Goal: Communication & Community: Answer question/provide support

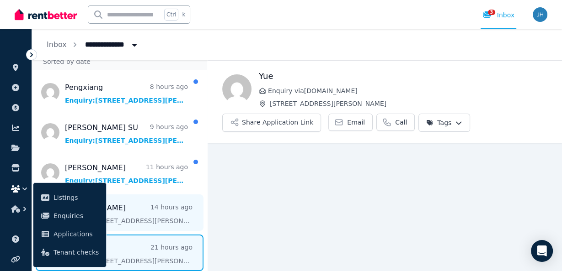
scroll to position [29, 0]
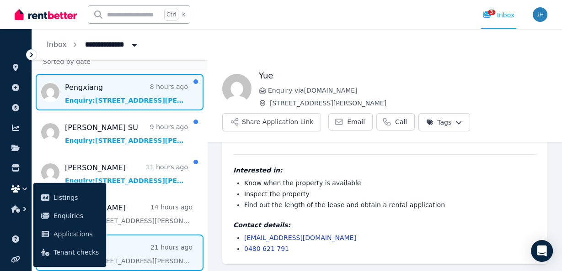
click at [126, 89] on span "Message list" at bounding box center [119, 92] width 175 height 37
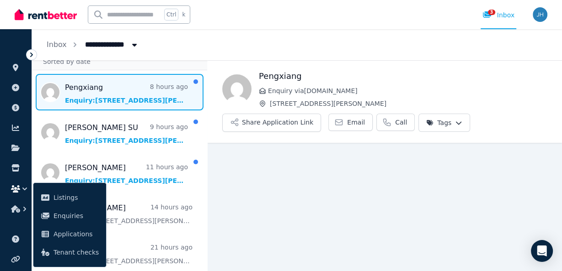
scroll to position [7, 0]
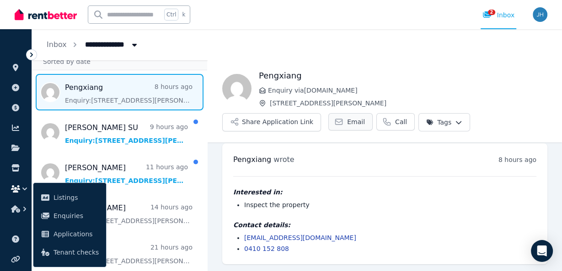
click at [348, 122] on span "Email" at bounding box center [356, 121] width 18 height 9
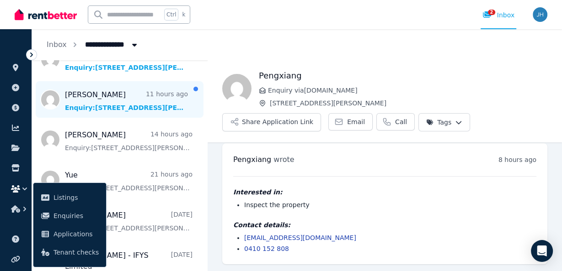
scroll to position [73, 0]
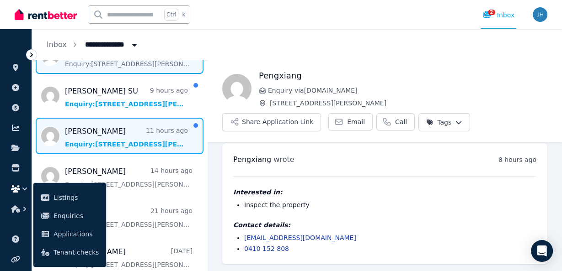
click at [136, 131] on span "Message list" at bounding box center [119, 136] width 175 height 37
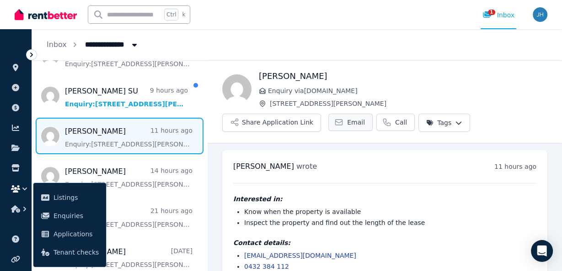
click at [350, 118] on span "Email" at bounding box center [356, 122] width 18 height 9
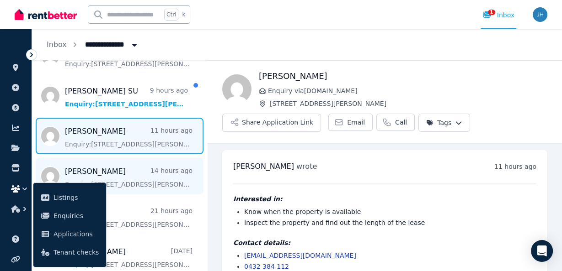
scroll to position [37, 0]
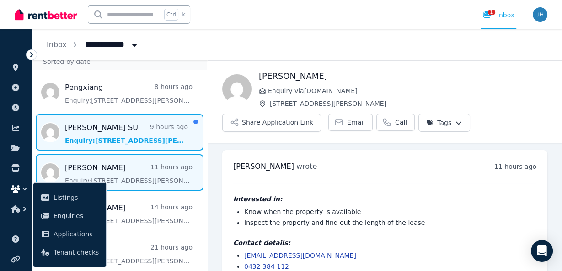
click at [107, 133] on span "Message list" at bounding box center [119, 132] width 175 height 37
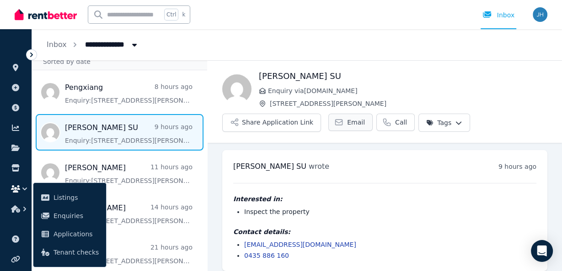
click at [347, 122] on span "Email" at bounding box center [356, 122] width 18 height 9
